Goal: Navigation & Orientation: Find specific page/section

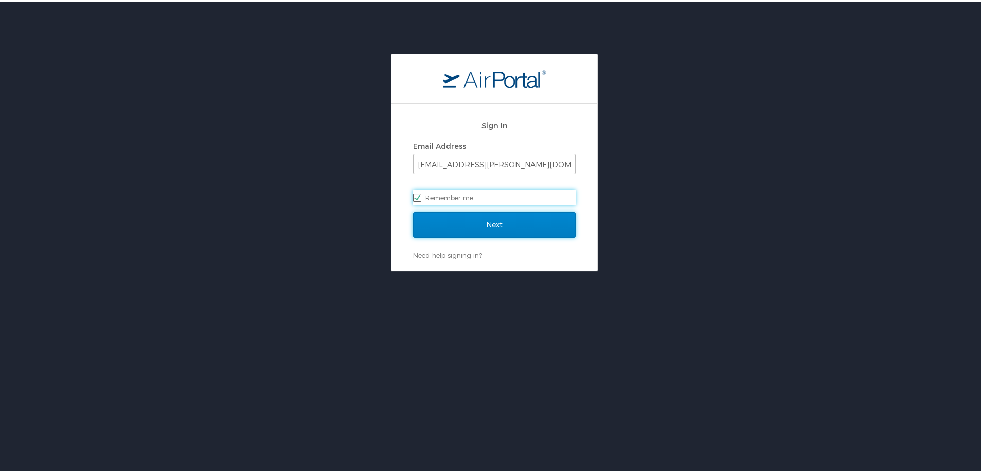
click at [455, 219] on input "Next" at bounding box center [494, 223] width 163 height 26
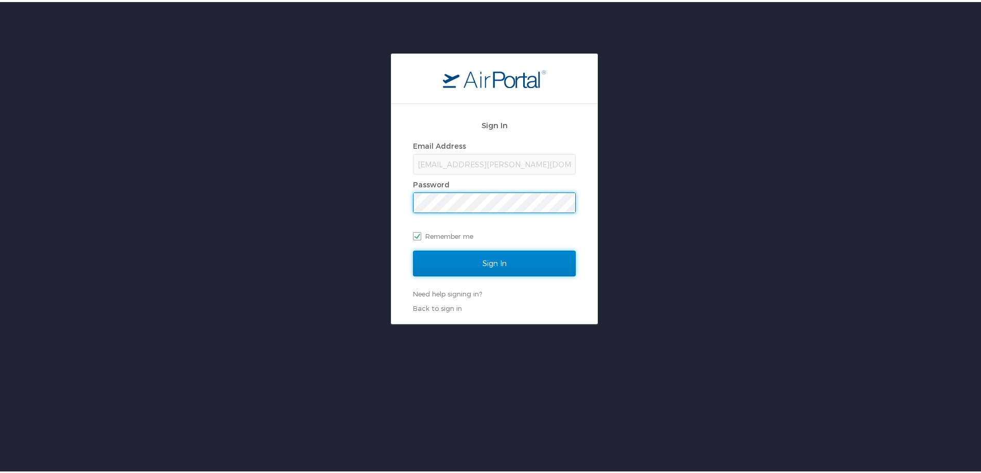
click at [462, 255] on input "Sign In" at bounding box center [494, 262] width 163 height 26
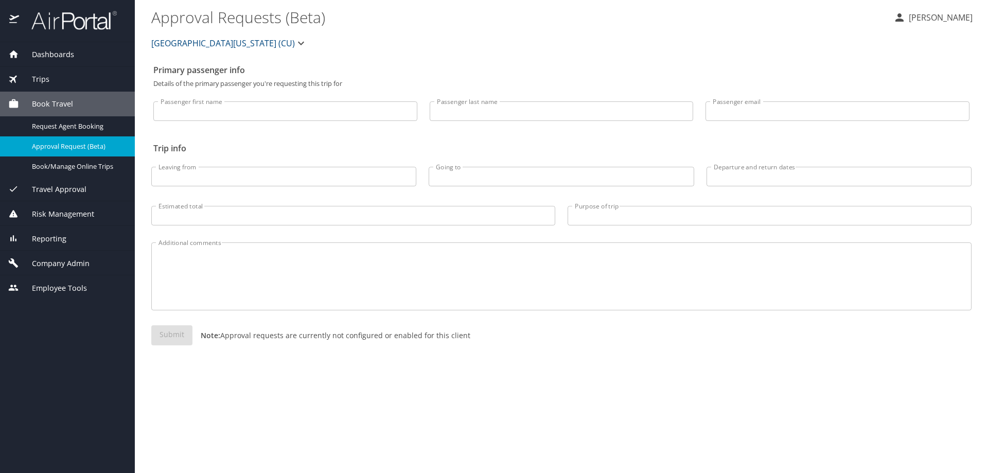
click at [56, 19] on img at bounding box center [68, 20] width 97 height 20
